Goal: Task Accomplishment & Management: Use online tool/utility

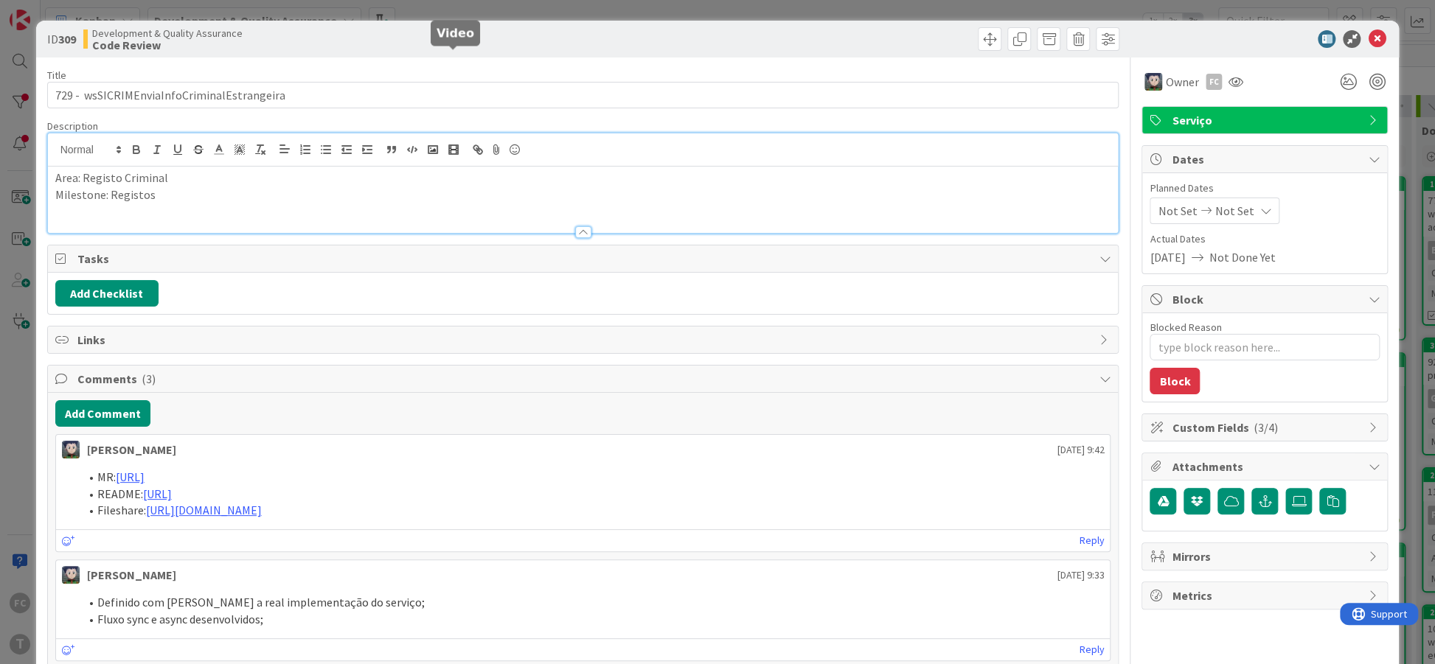
scroll to position [90, 0]
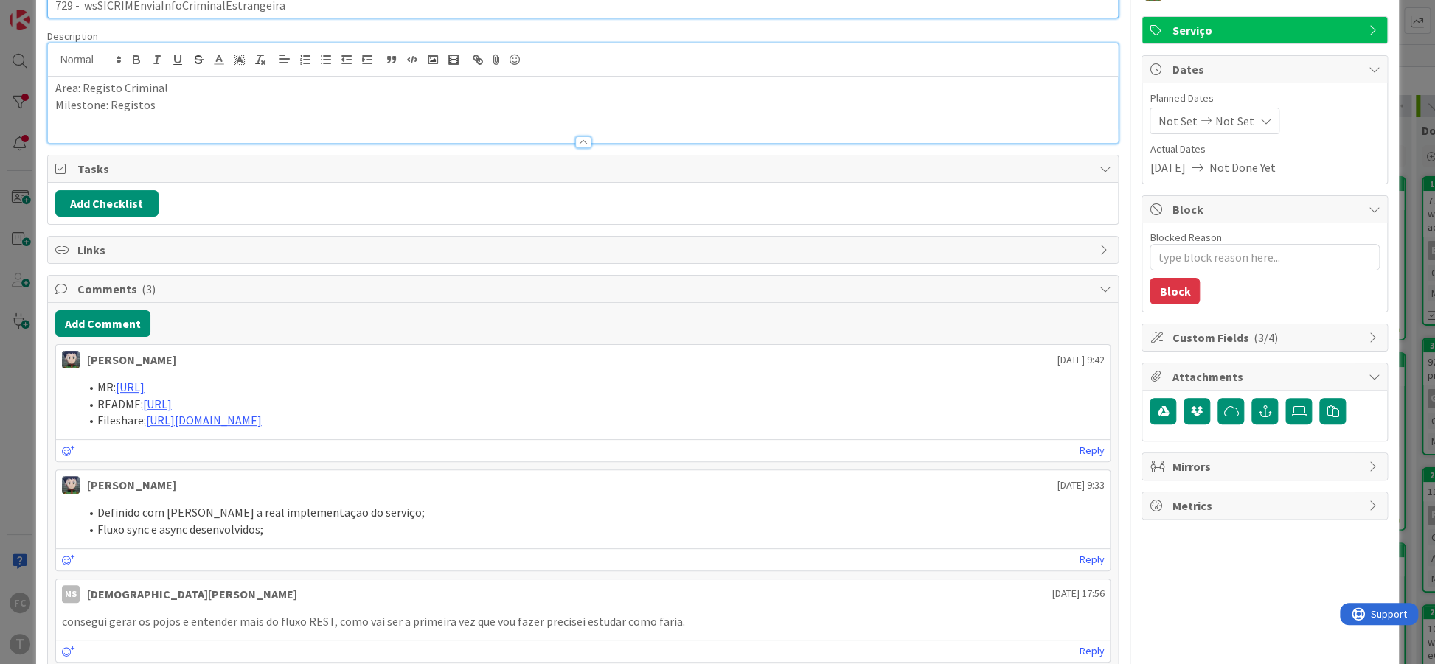
click at [492, 15] on input "729 - wsSICRIMEnviaInfoCriminalEstrangeira" at bounding box center [583, 5] width 1072 height 27
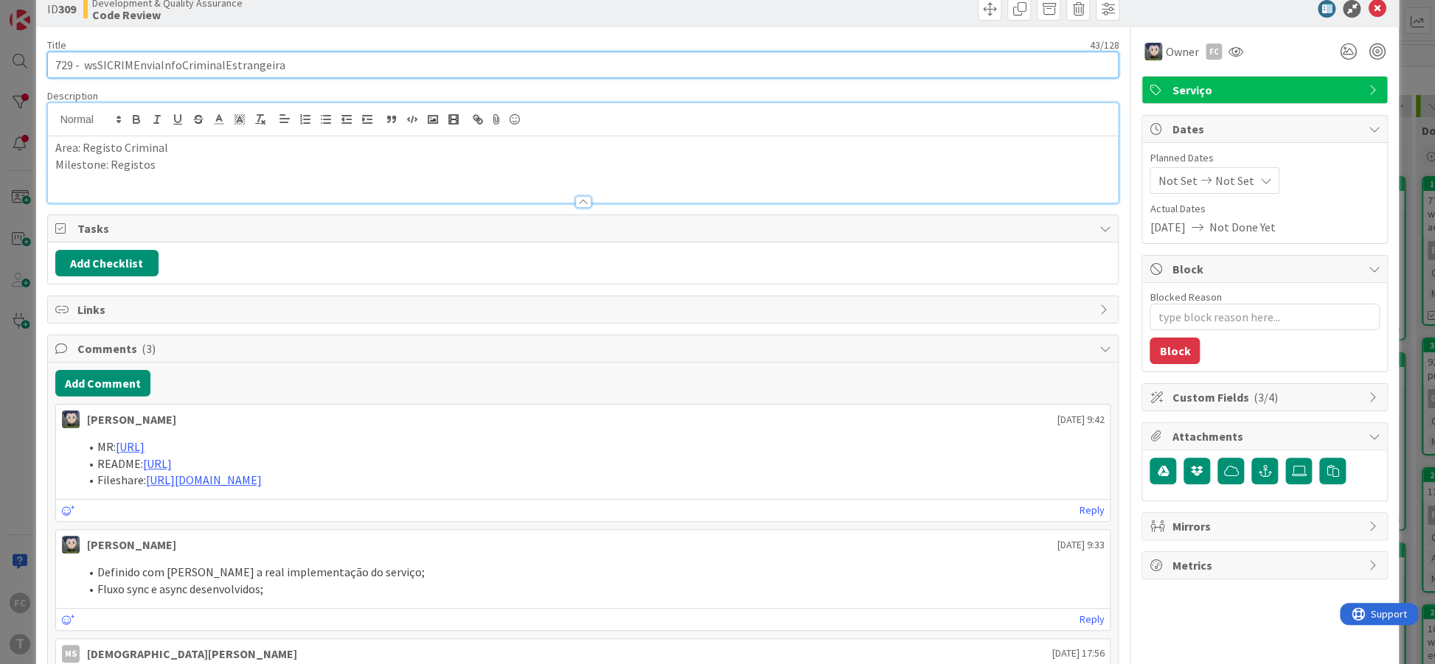
scroll to position [0, 0]
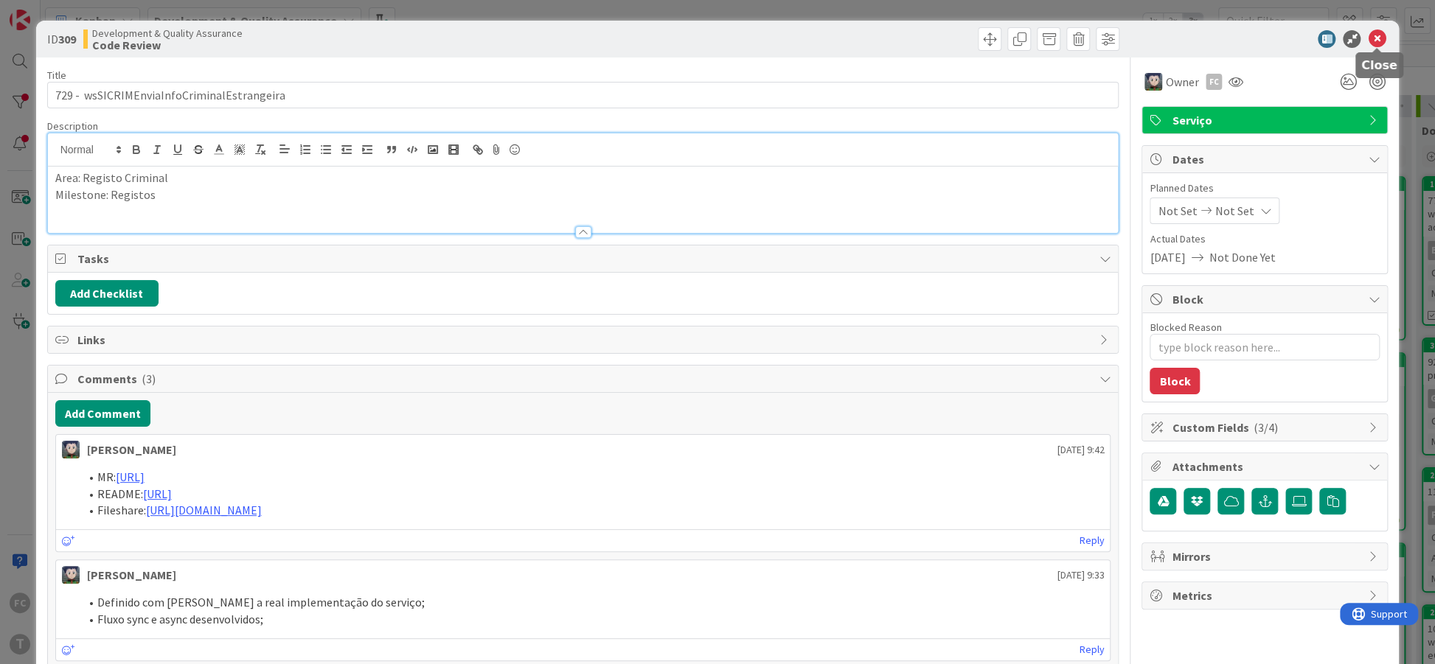
click at [1378, 46] on icon at bounding box center [1377, 39] width 18 height 18
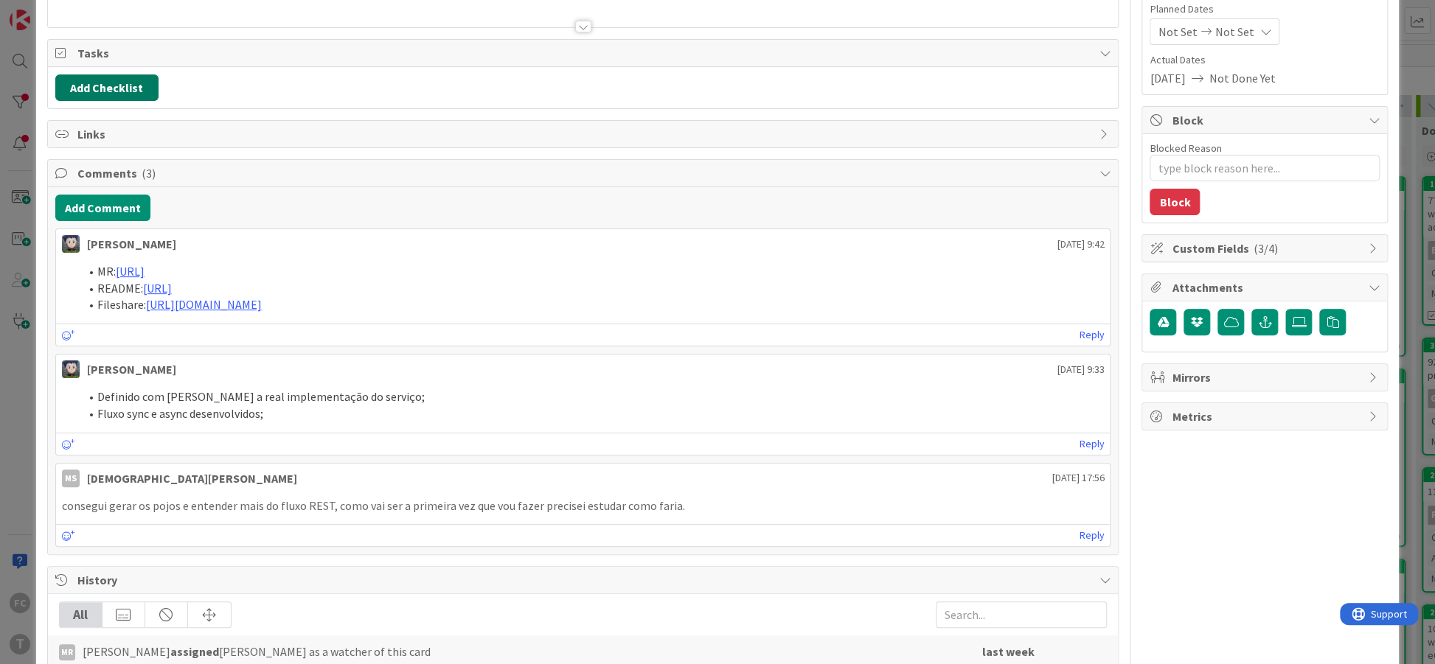
click at [122, 90] on button "Add Checklist" at bounding box center [106, 87] width 103 height 27
click at [88, 218] on link "Load template" at bounding box center [100, 219] width 75 height 15
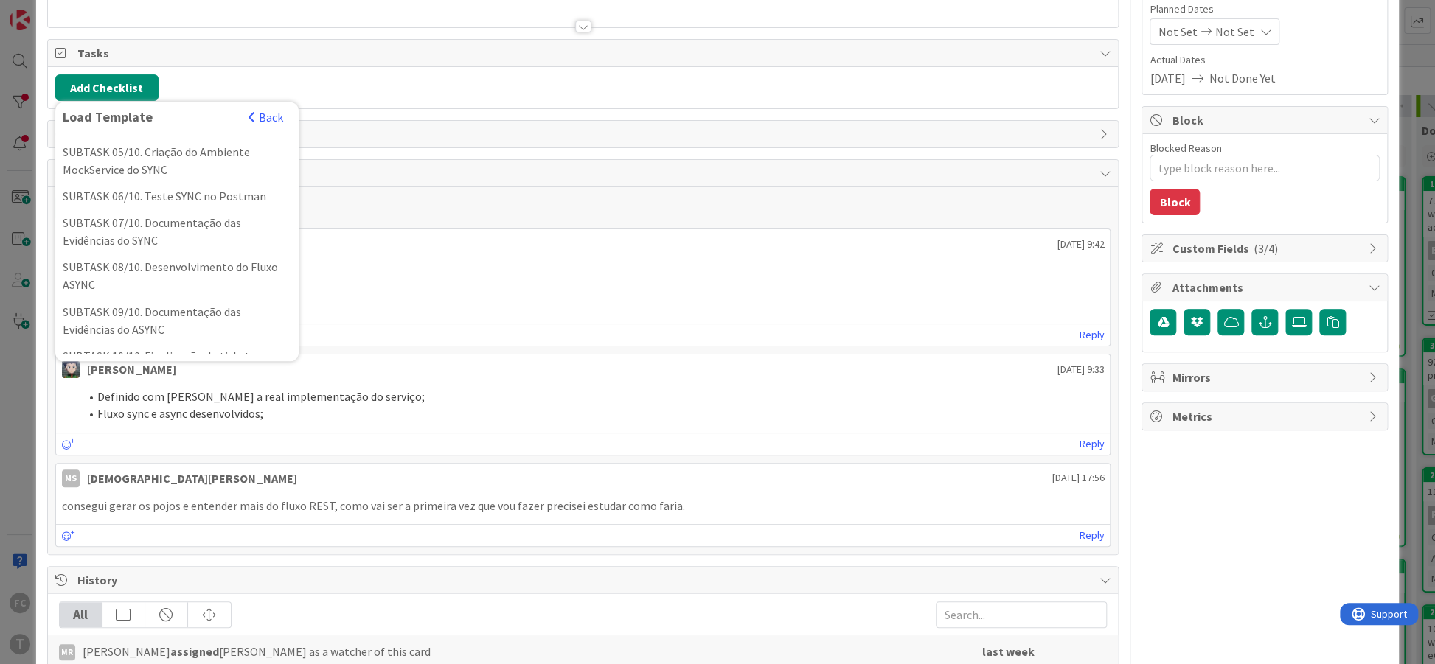
scroll to position [487, 0]
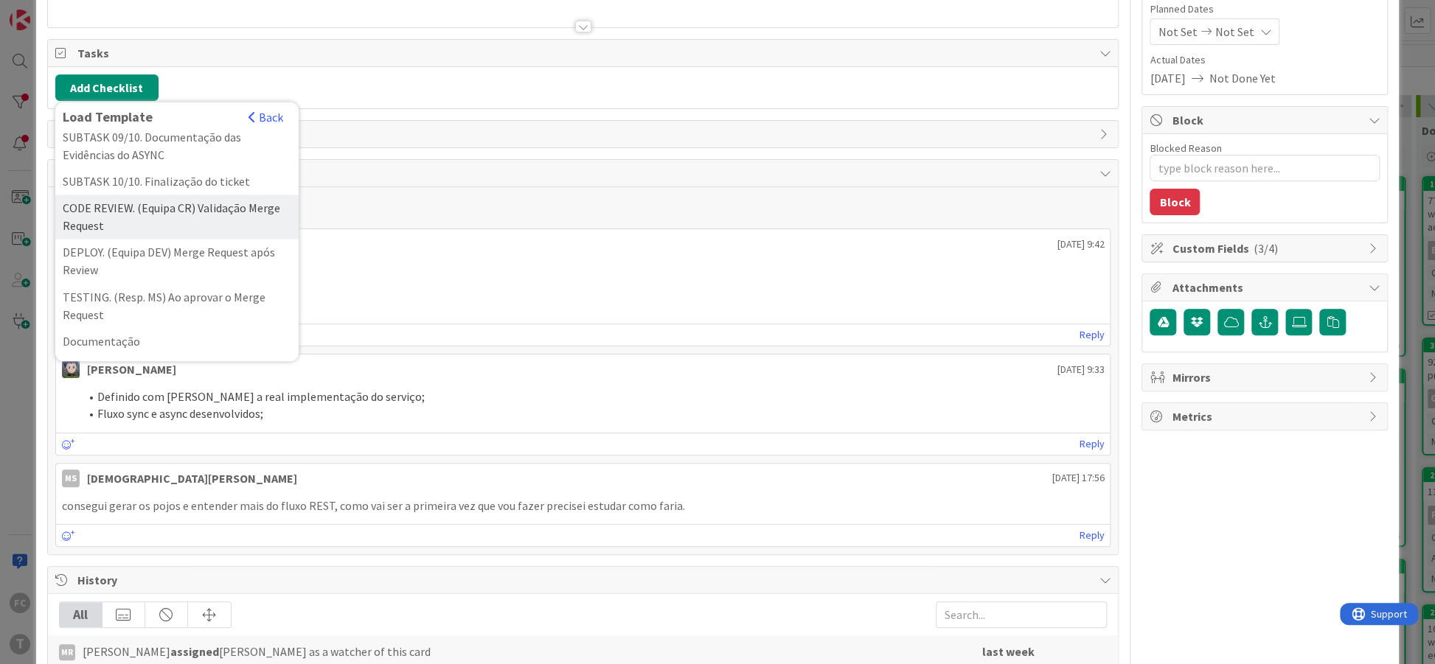
click at [171, 223] on div "CODE REVIEW. (Equipa CR) Validação Merge Request" at bounding box center [176, 217] width 243 height 44
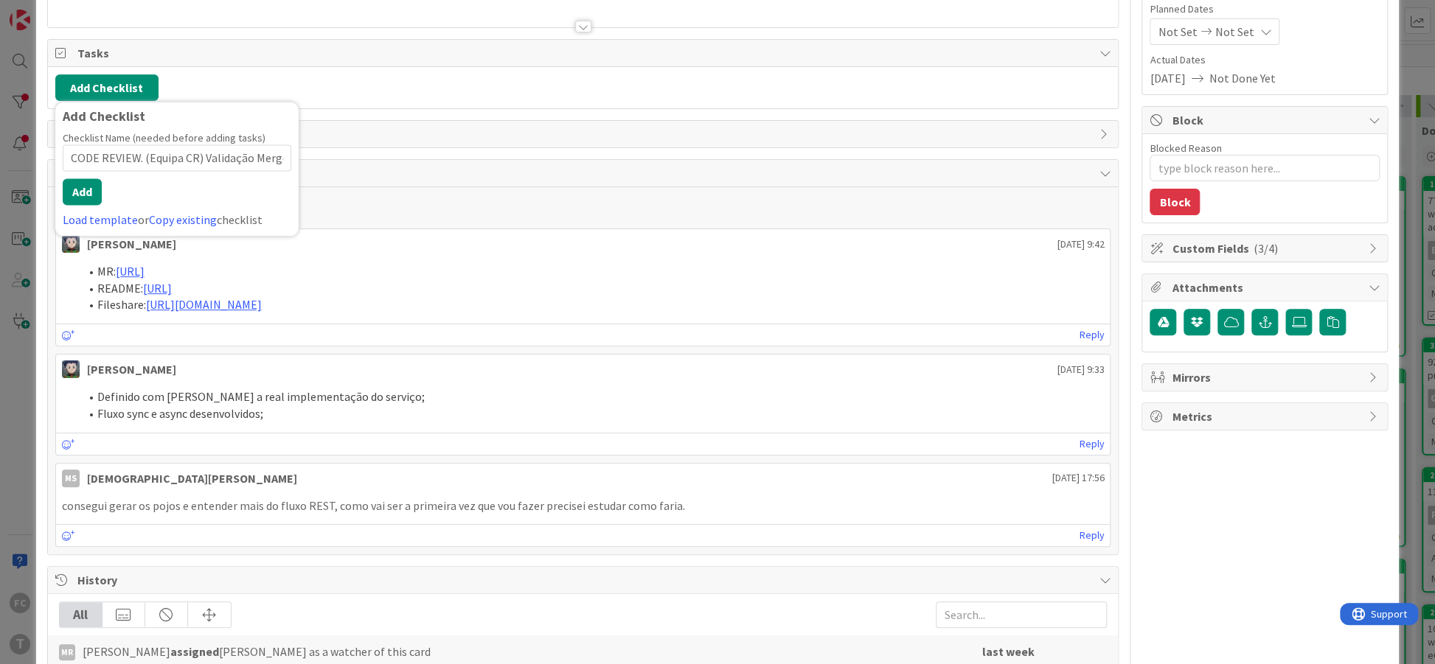
scroll to position [0, 42]
click at [76, 192] on button "Add" at bounding box center [82, 191] width 39 height 27
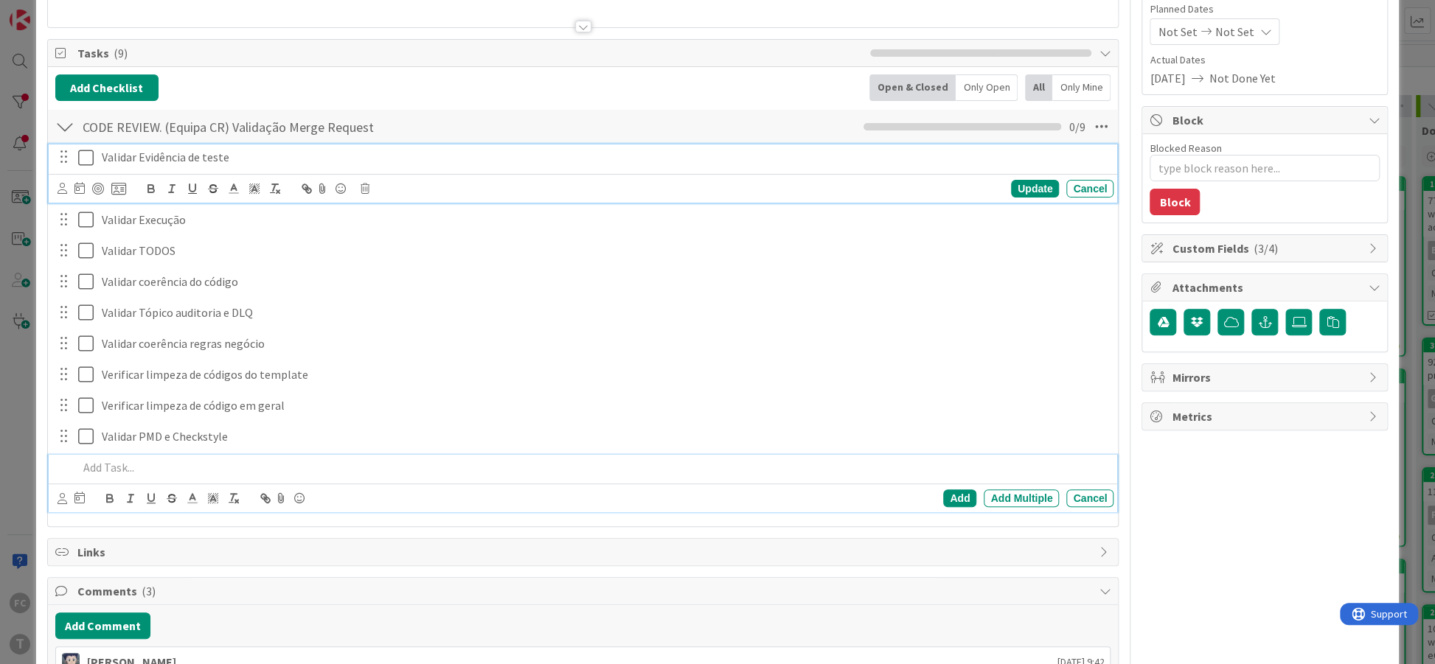
click at [80, 159] on icon at bounding box center [89, 158] width 22 height 18
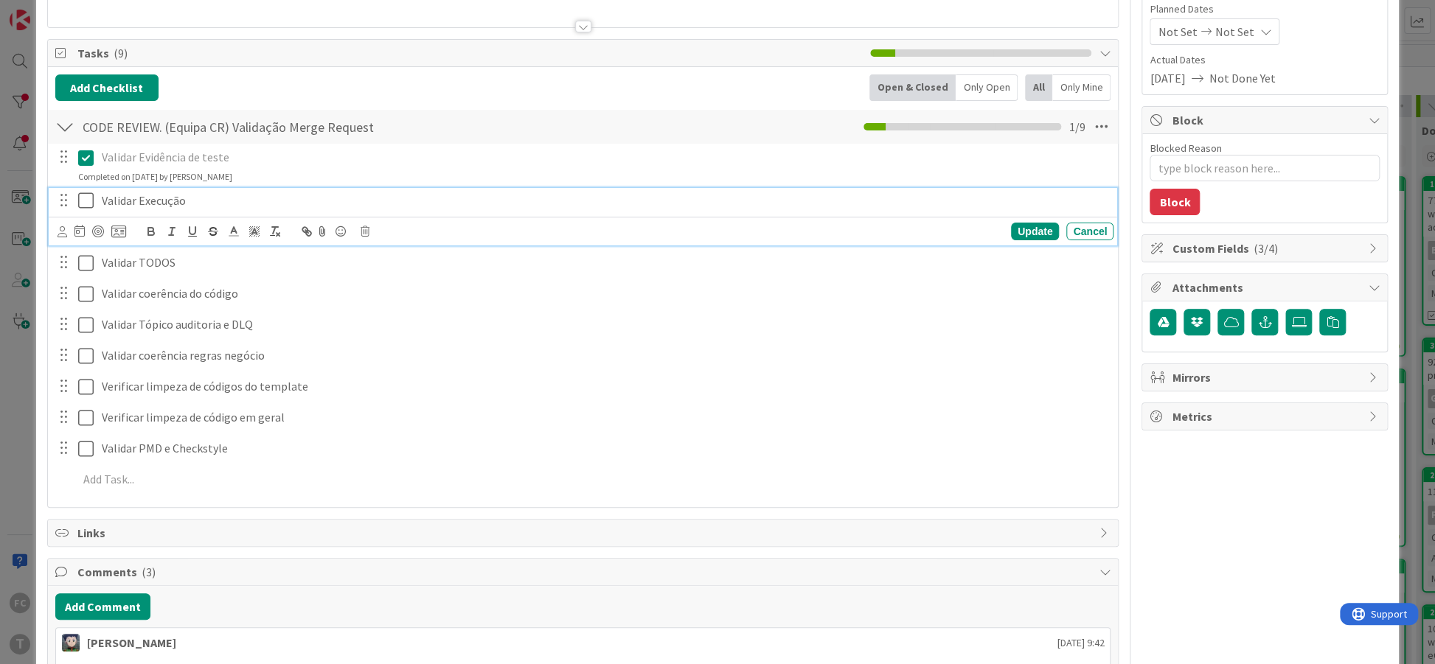
click at [80, 198] on icon at bounding box center [89, 201] width 22 height 18
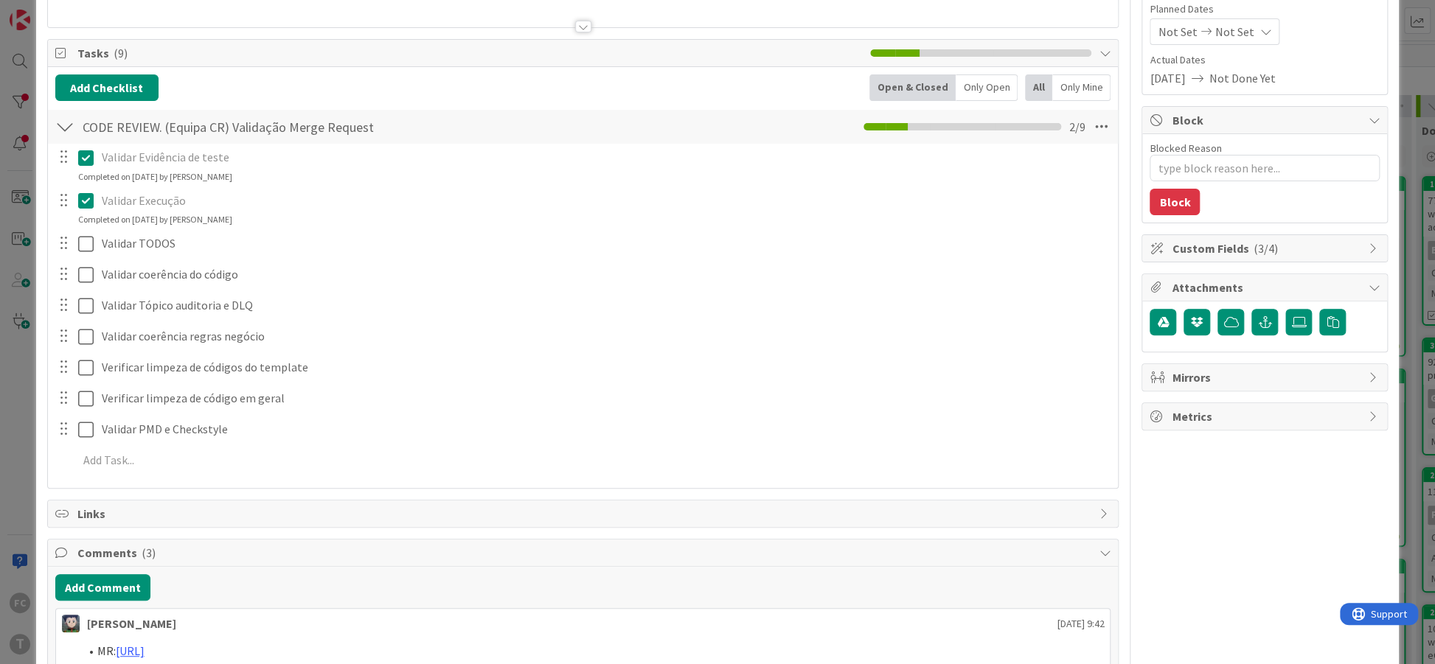
type textarea "x"
